Goal: Task Accomplishment & Management: Use online tool/utility

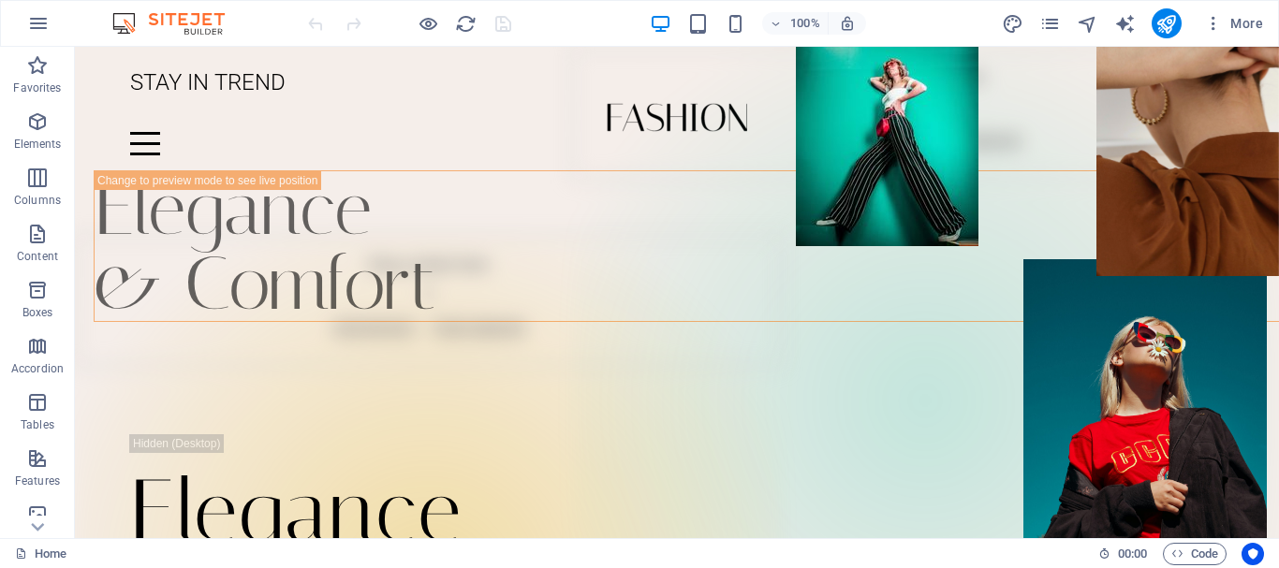
click at [203, 20] on img at bounding box center [178, 23] width 140 height 22
click at [197, 35] on div "100% More" at bounding box center [639, 23] width 1277 height 45
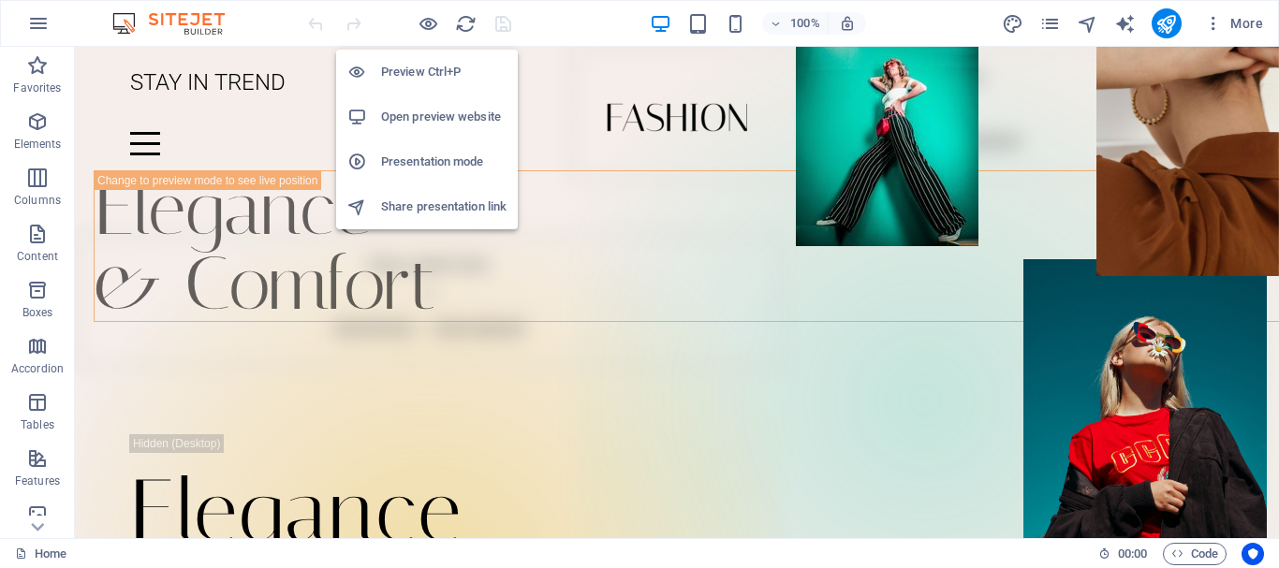
click at [442, 110] on h6 "Open preview website" at bounding box center [443, 117] width 125 height 22
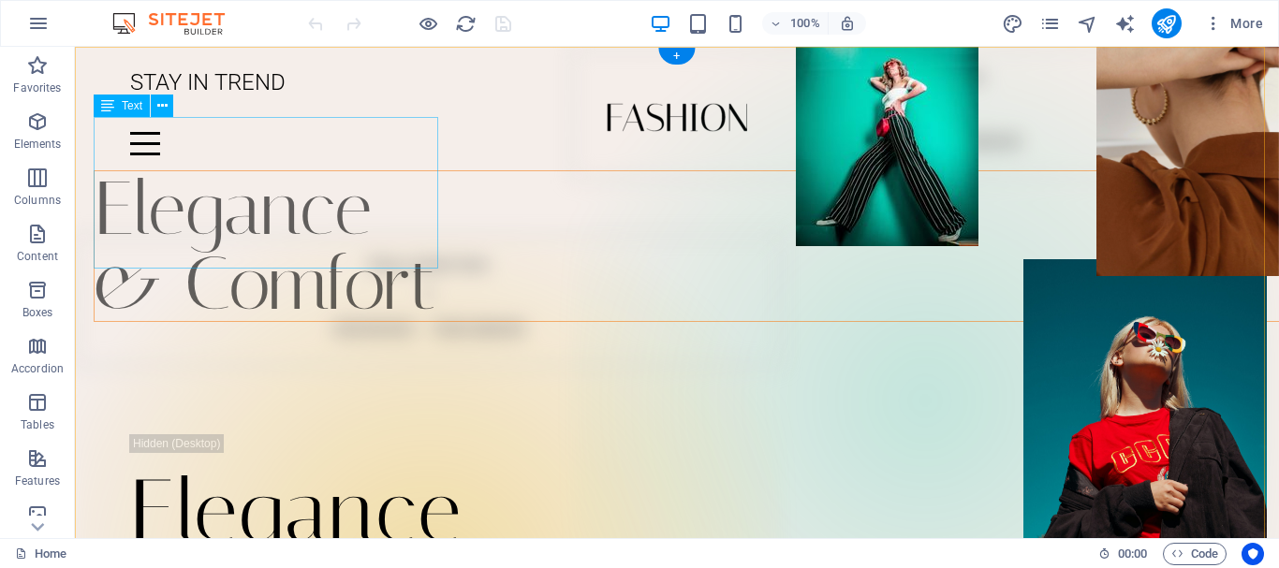
click at [379, 178] on div "Elegance & Comfort" at bounding box center [696, 246] width 1204 height 152
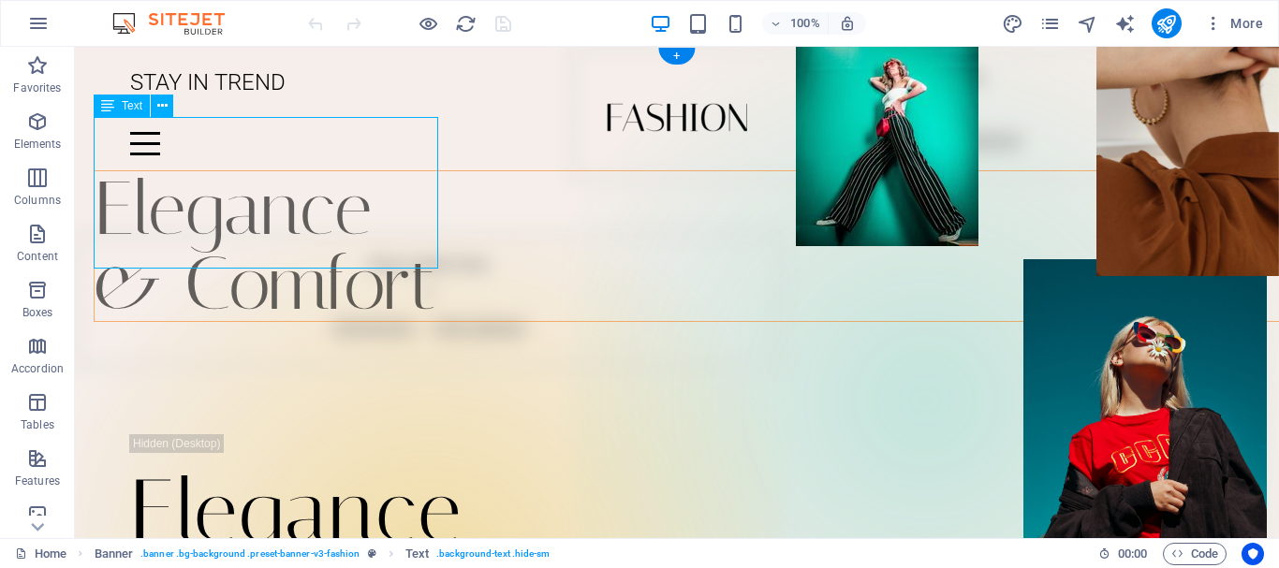
click at [418, 201] on div "Elegance & Comfort" at bounding box center [696, 246] width 1204 height 152
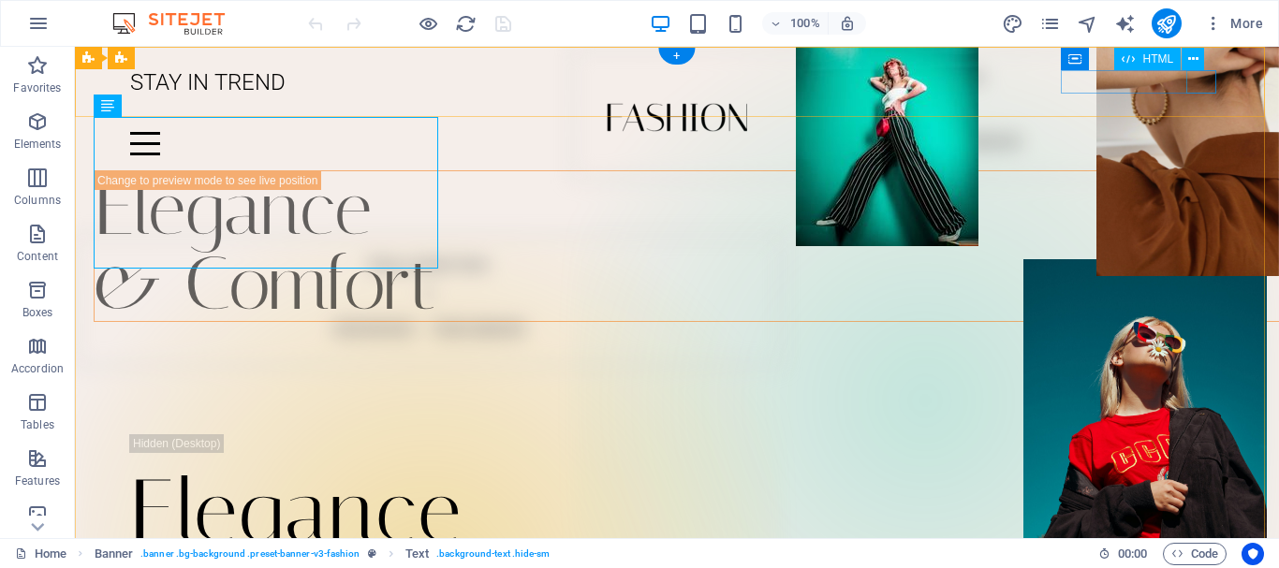
click at [1211, 132] on div at bounding box center [677, 143] width 1094 height 23
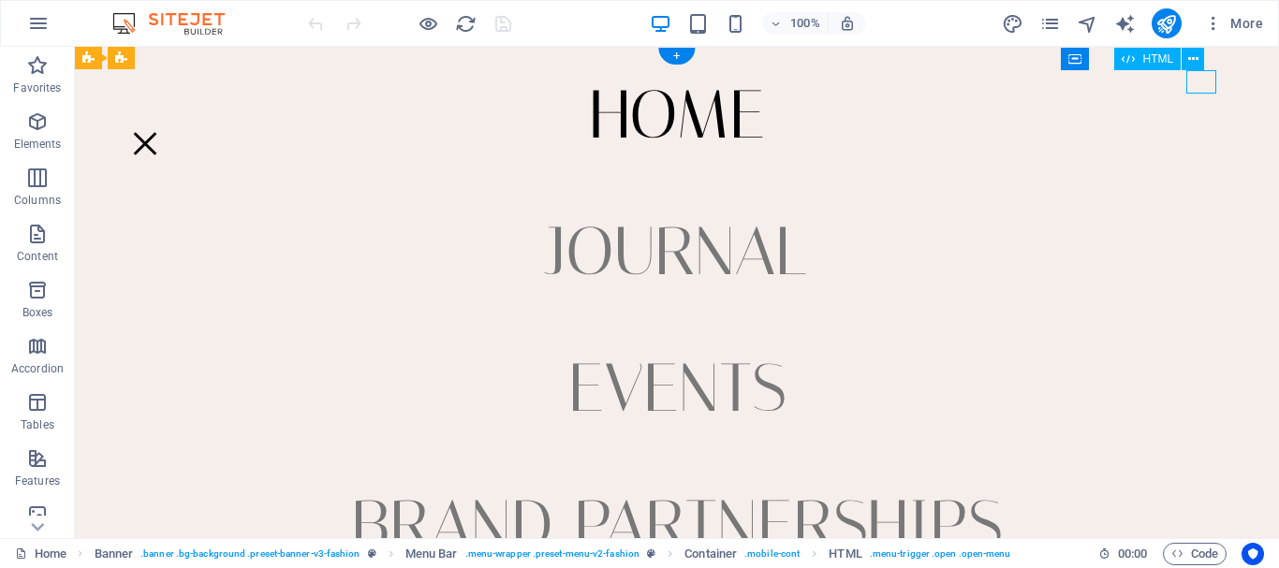
click at [1211, 132] on div at bounding box center [677, 143] width 1094 height 23
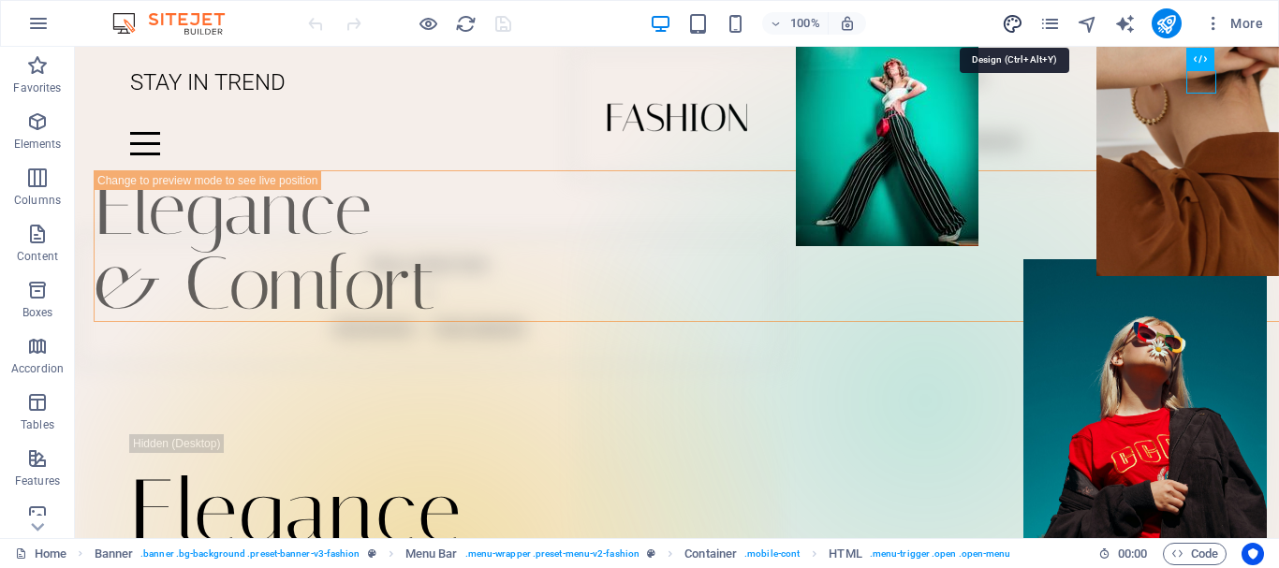
click at [1020, 22] on icon "design" at bounding box center [1013, 24] width 22 height 22
select select "px"
select select "300"
select select "px"
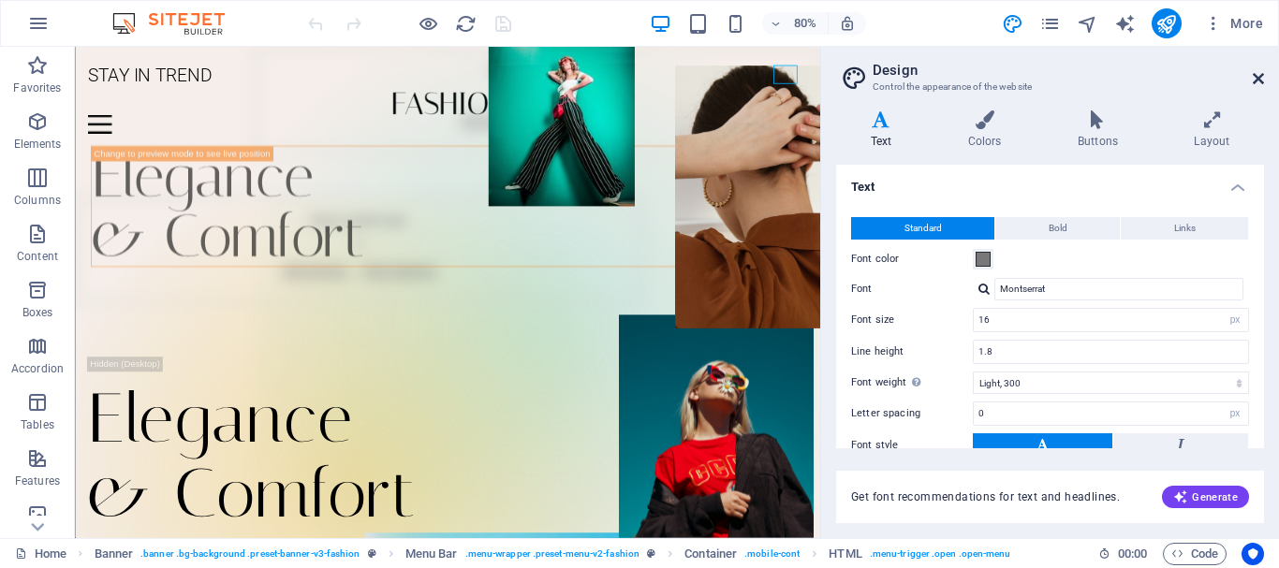
click at [1256, 72] on icon at bounding box center [1258, 78] width 11 height 15
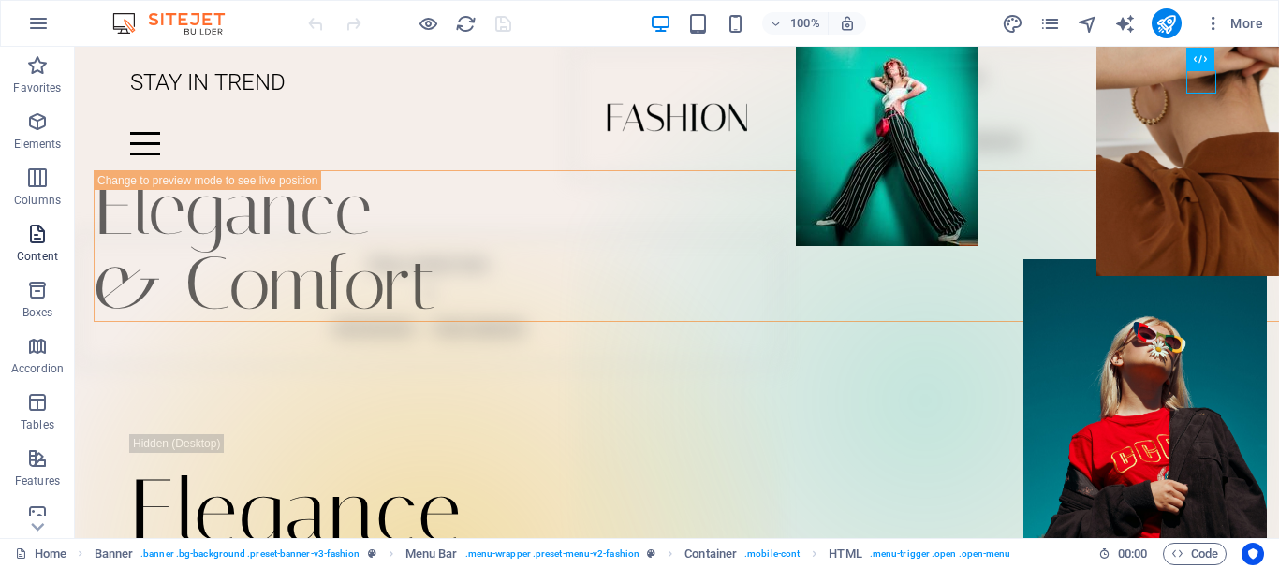
click at [42, 243] on icon "button" at bounding box center [37, 234] width 22 height 22
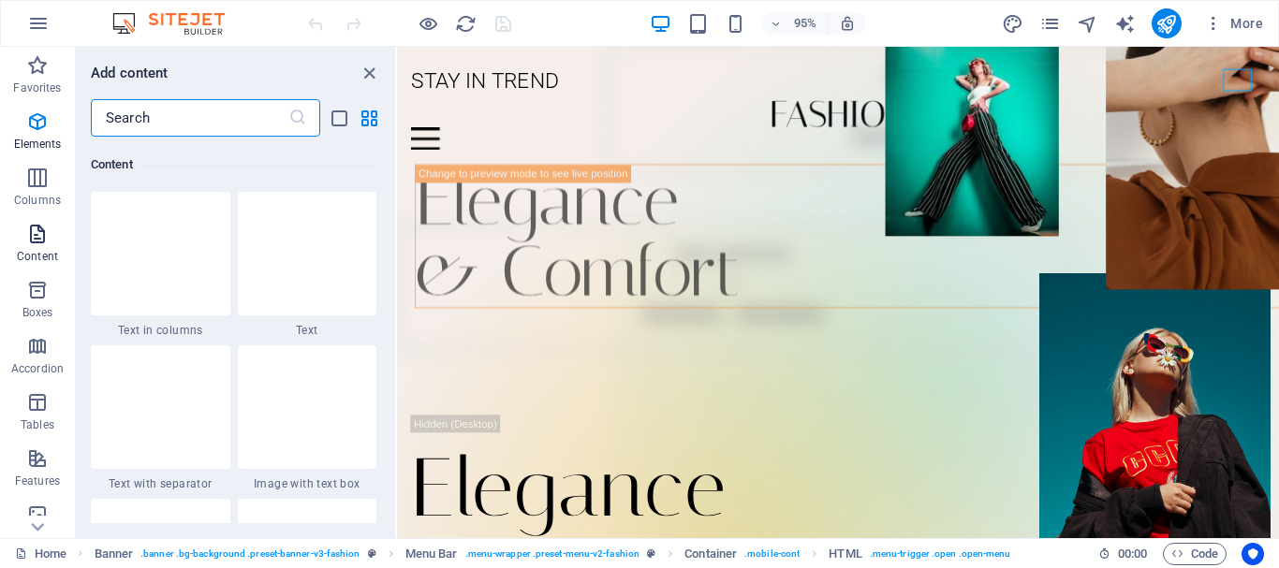
scroll to position [3276, 0]
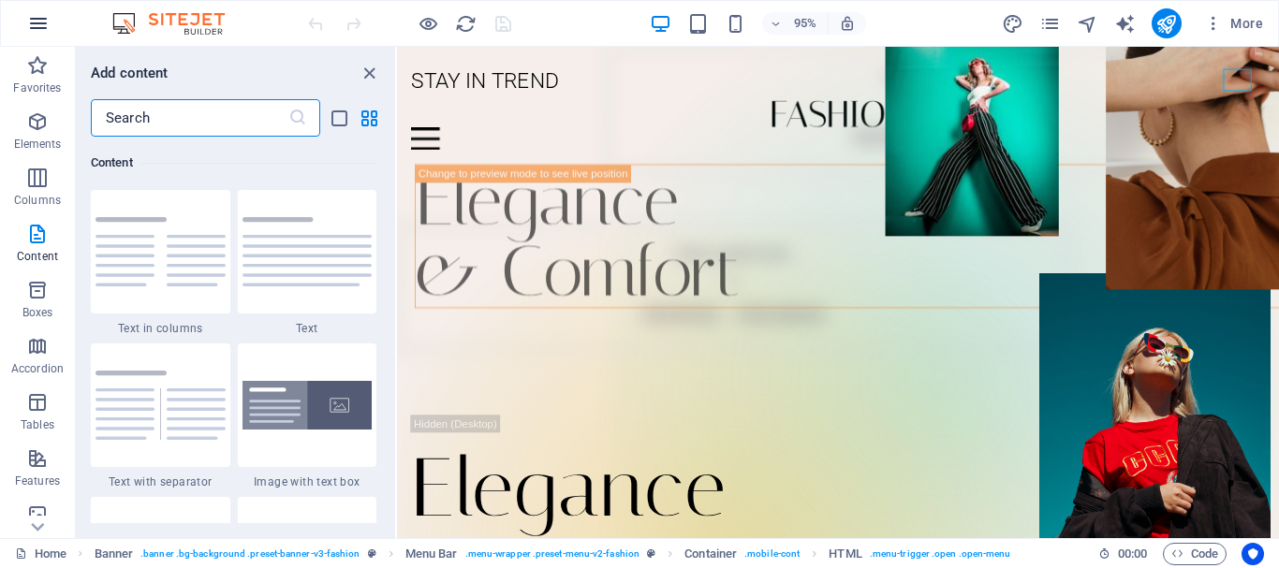
click at [47, 25] on icon "button" at bounding box center [38, 23] width 22 height 22
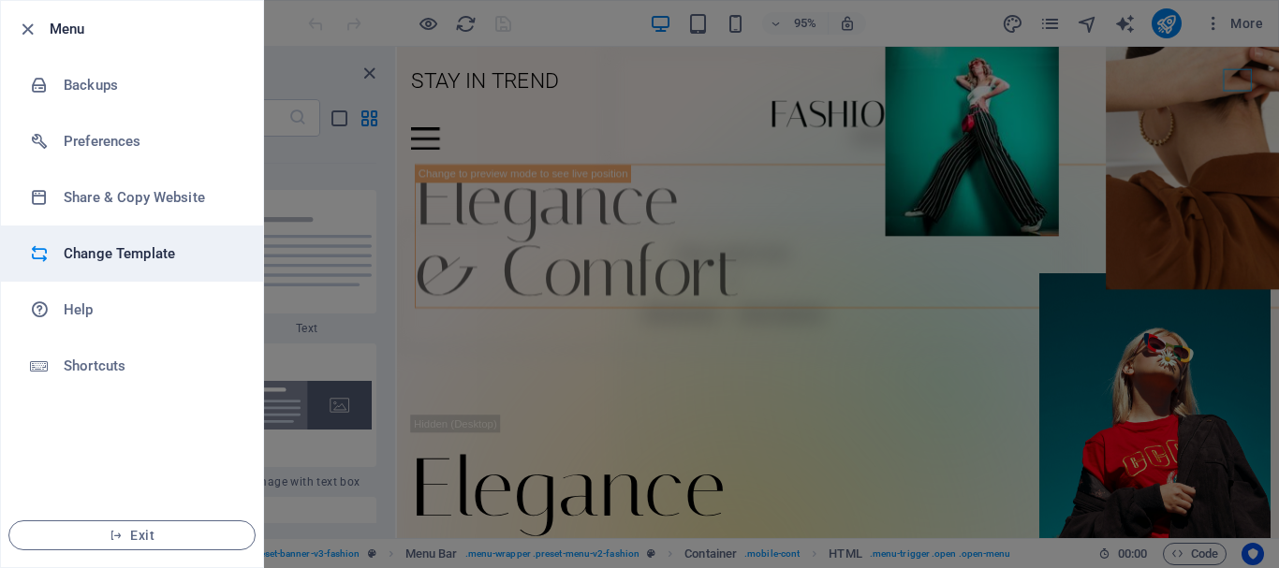
click at [134, 244] on h6 "Change Template" at bounding box center [150, 254] width 173 height 22
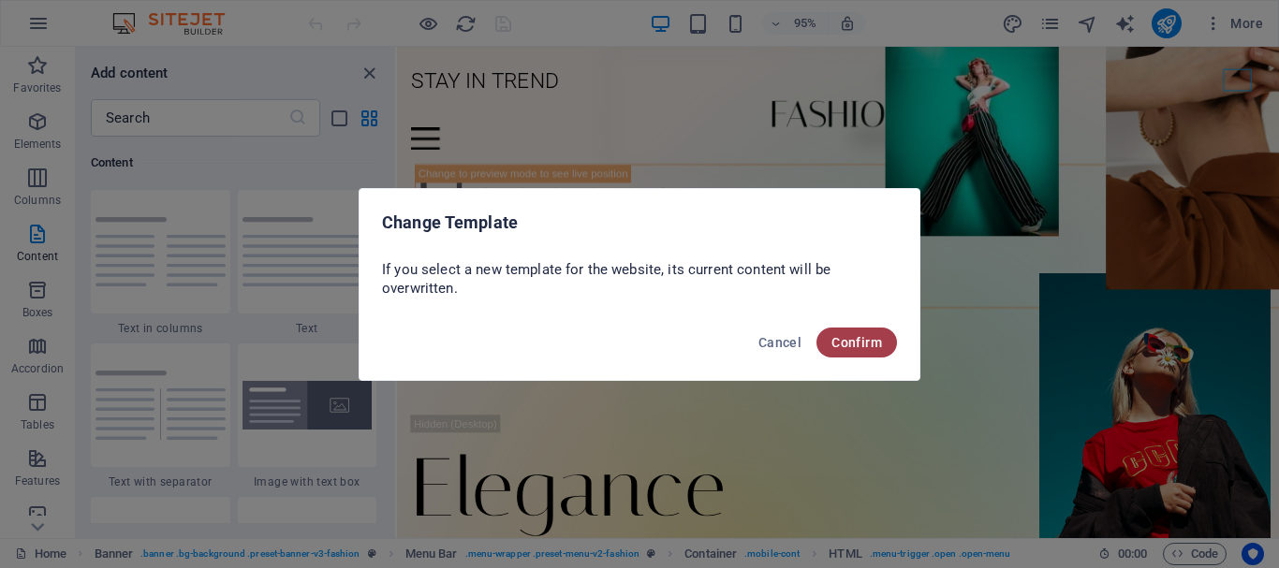
click at [839, 345] on span "Confirm" at bounding box center [857, 342] width 51 height 15
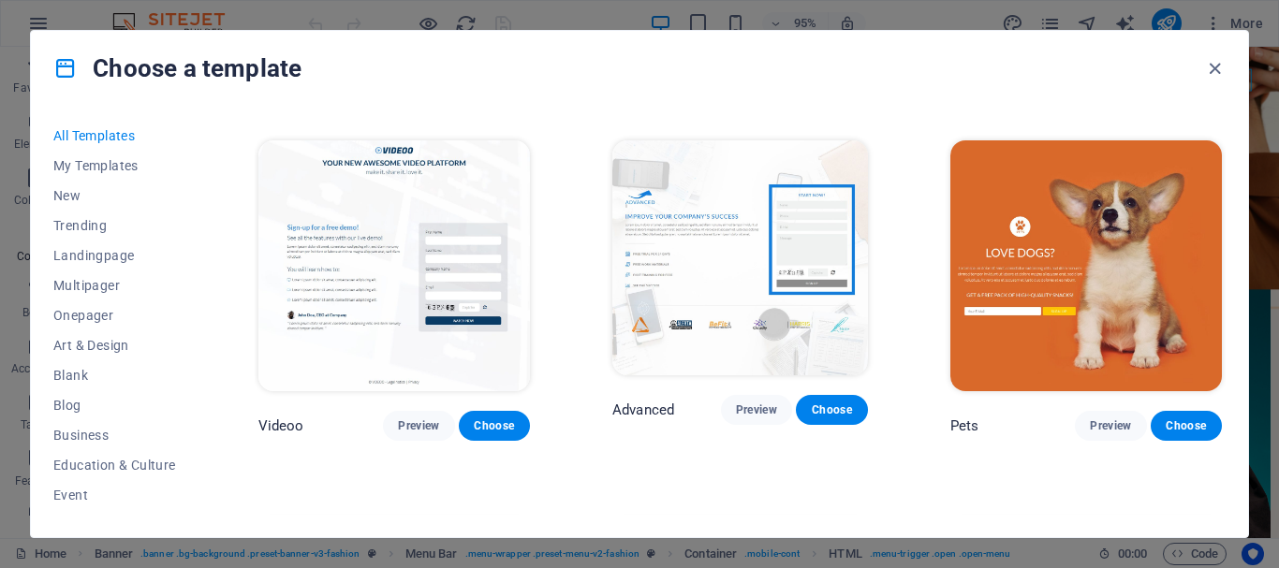
scroll to position [20385, 0]
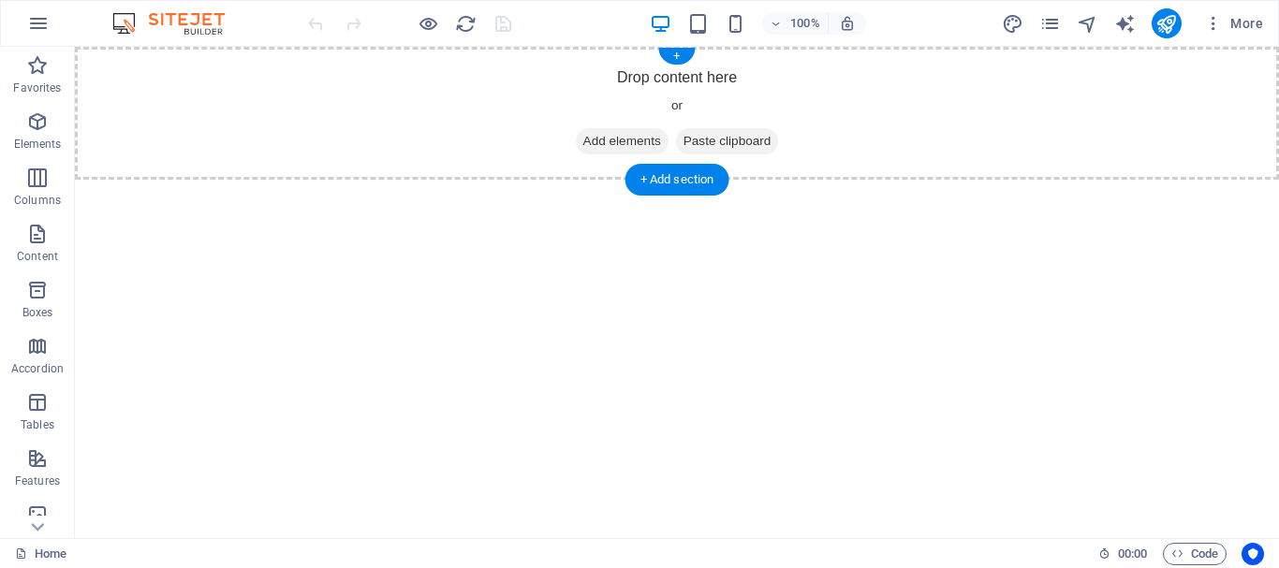
click at [728, 140] on span "Paste clipboard" at bounding box center [727, 141] width 103 height 26
click at [699, 148] on span "Paste clipboard" at bounding box center [727, 141] width 103 height 26
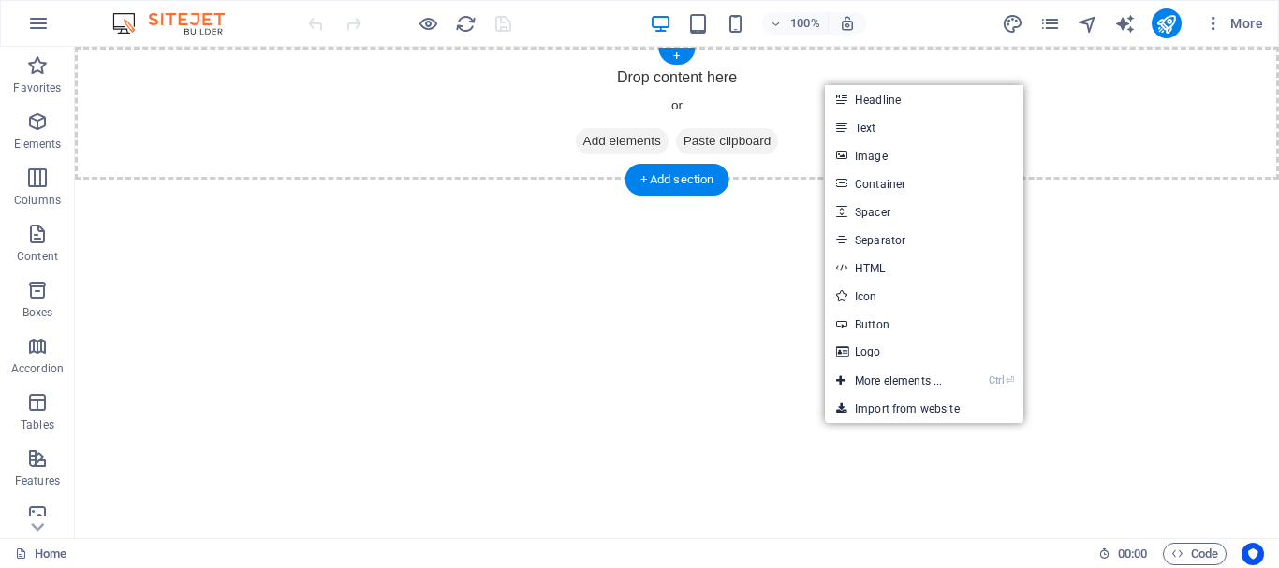
click at [771, 139] on span "Paste clipboard" at bounding box center [727, 141] width 103 height 26
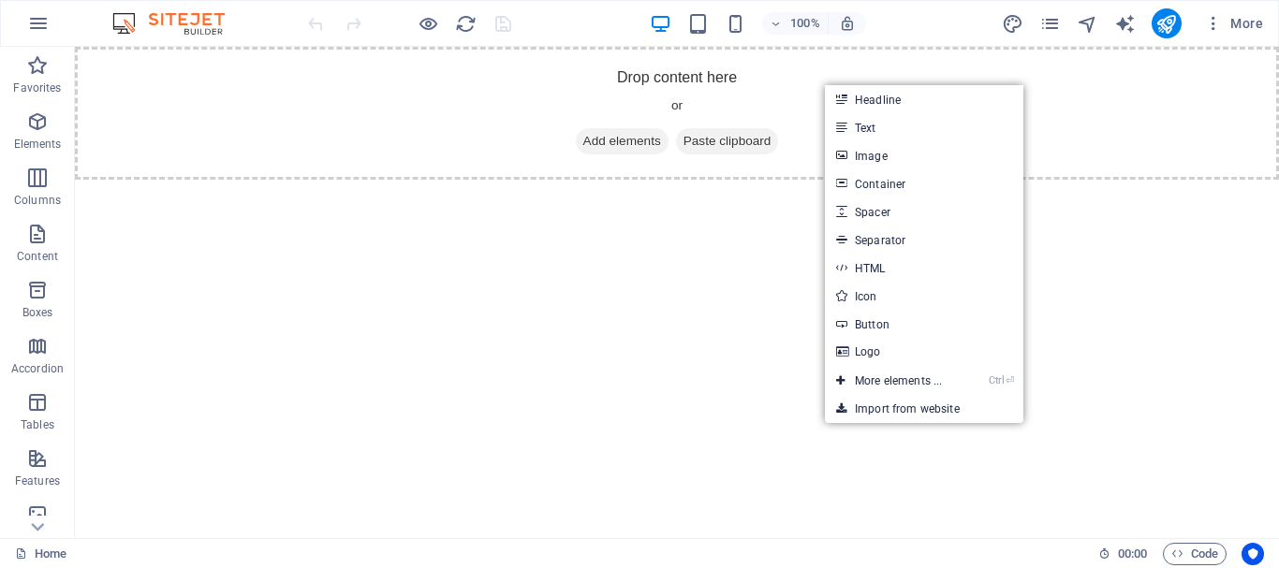
click at [601, 180] on html "Skip to main content Drop content here or Add elements Paste clipboard" at bounding box center [677, 113] width 1204 height 133
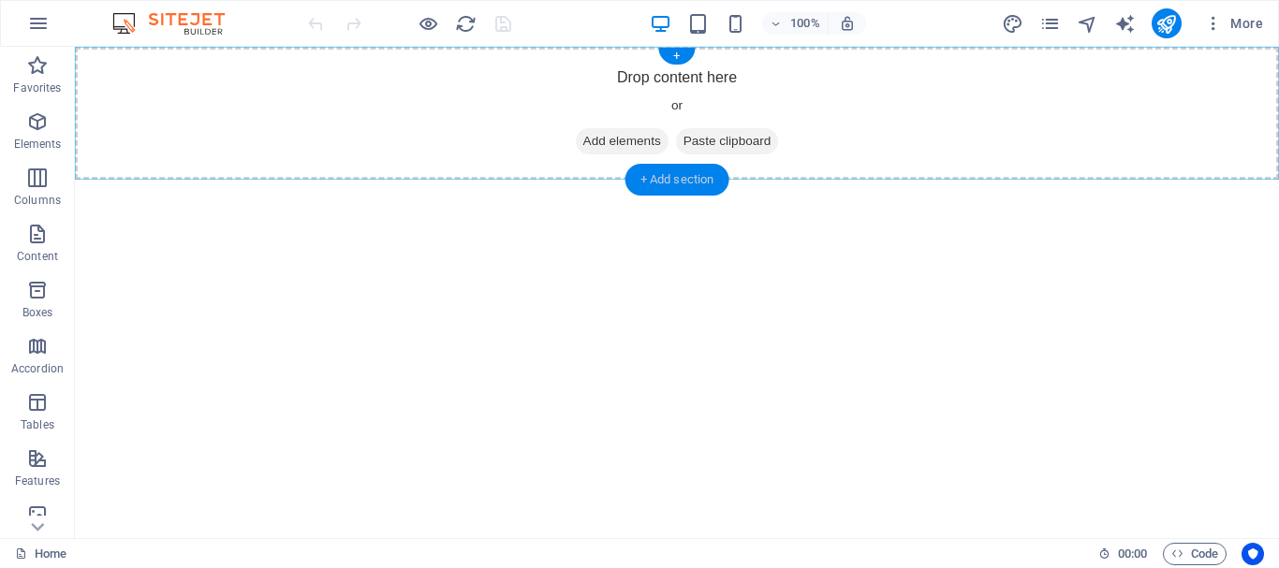
click at [690, 176] on div "+ Add section" at bounding box center [678, 180] width 104 height 32
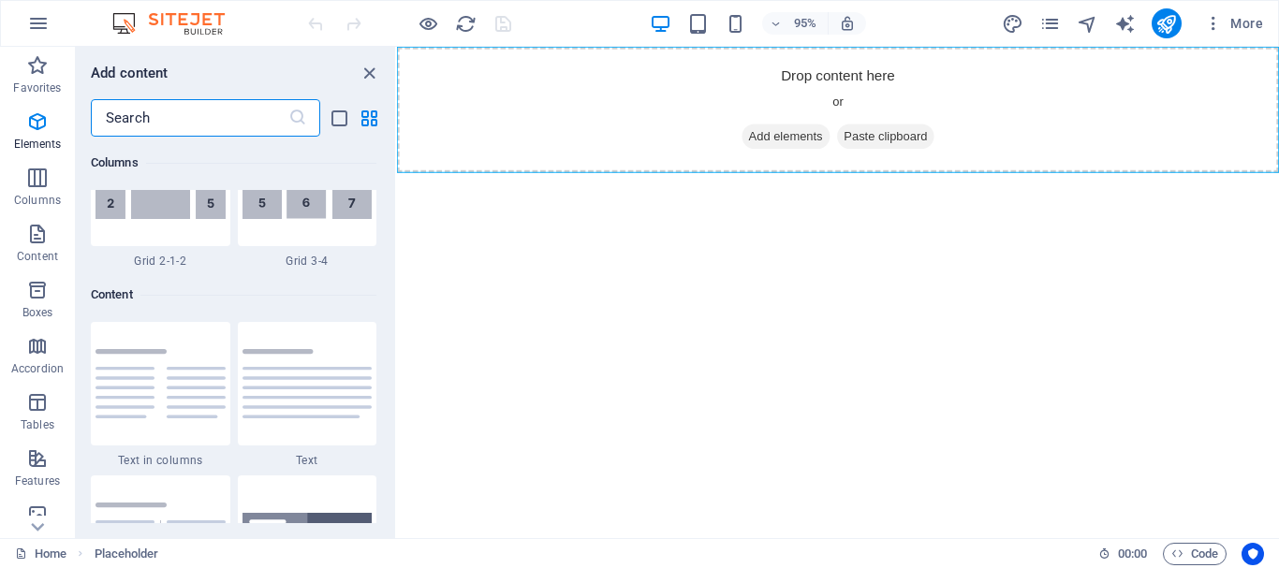
scroll to position [3276, 0]
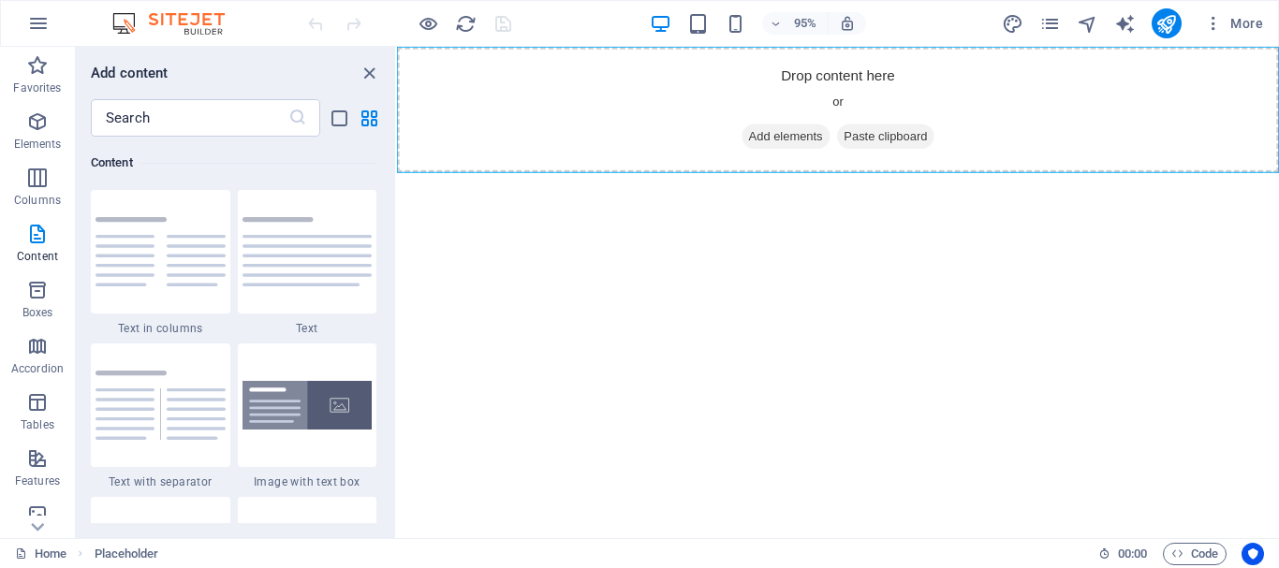
drag, startPoint x: 390, startPoint y: 207, endPoint x: 488, endPoint y: 162, distance: 107.3
click at [386, 285] on div "Favorites 1 Star Headline 1 Star Container Elements 1 Star Headline 1 Star Text…" at bounding box center [235, 330] width 319 height 387
click at [927, 148] on span "Paste clipboard" at bounding box center [912, 141] width 103 height 26
click at [892, 134] on span "Paste clipboard" at bounding box center [912, 141] width 103 height 26
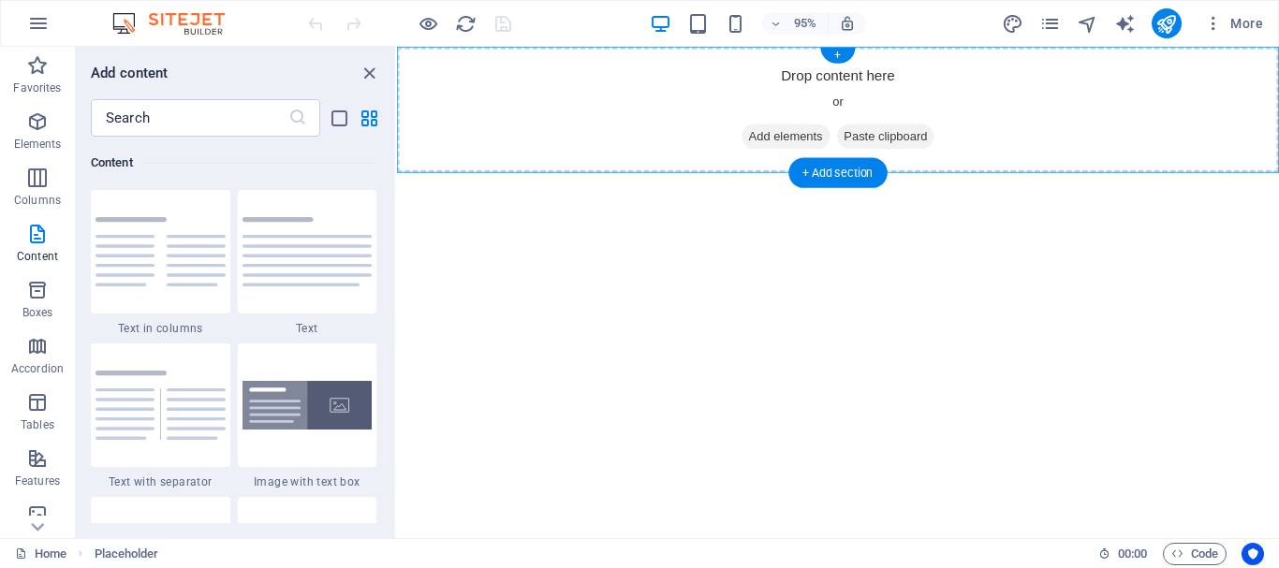
click at [892, 134] on span "Paste clipboard" at bounding box center [912, 141] width 103 height 26
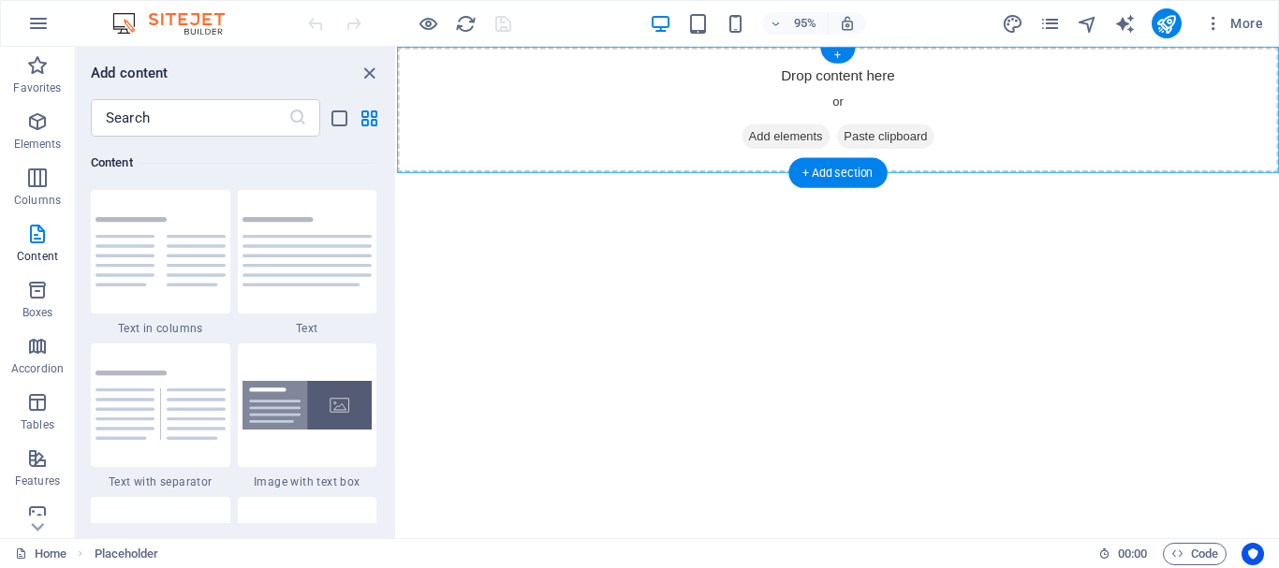
click at [892, 134] on span "Paste clipboard" at bounding box center [912, 141] width 103 height 26
